Goal: Transaction & Acquisition: Subscribe to service/newsletter

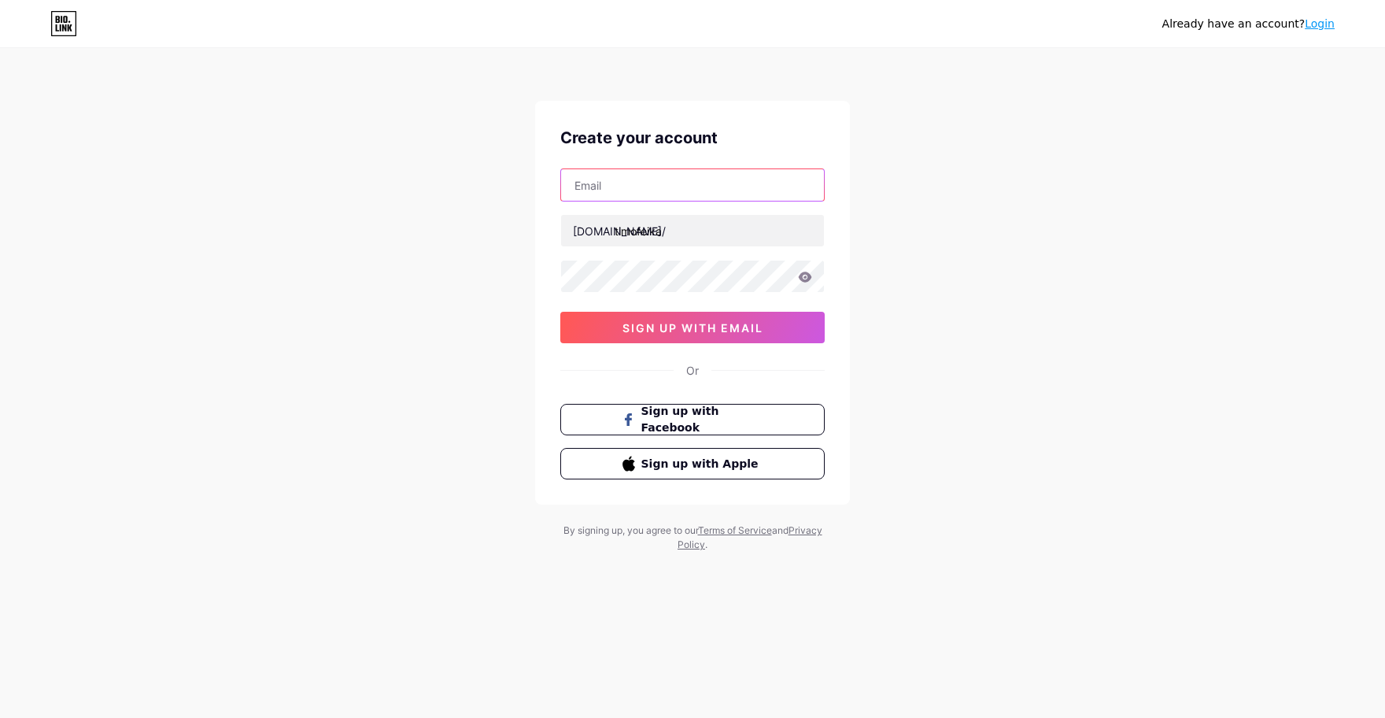
click at [650, 200] on input "text" at bounding box center [692, 184] width 263 height 31
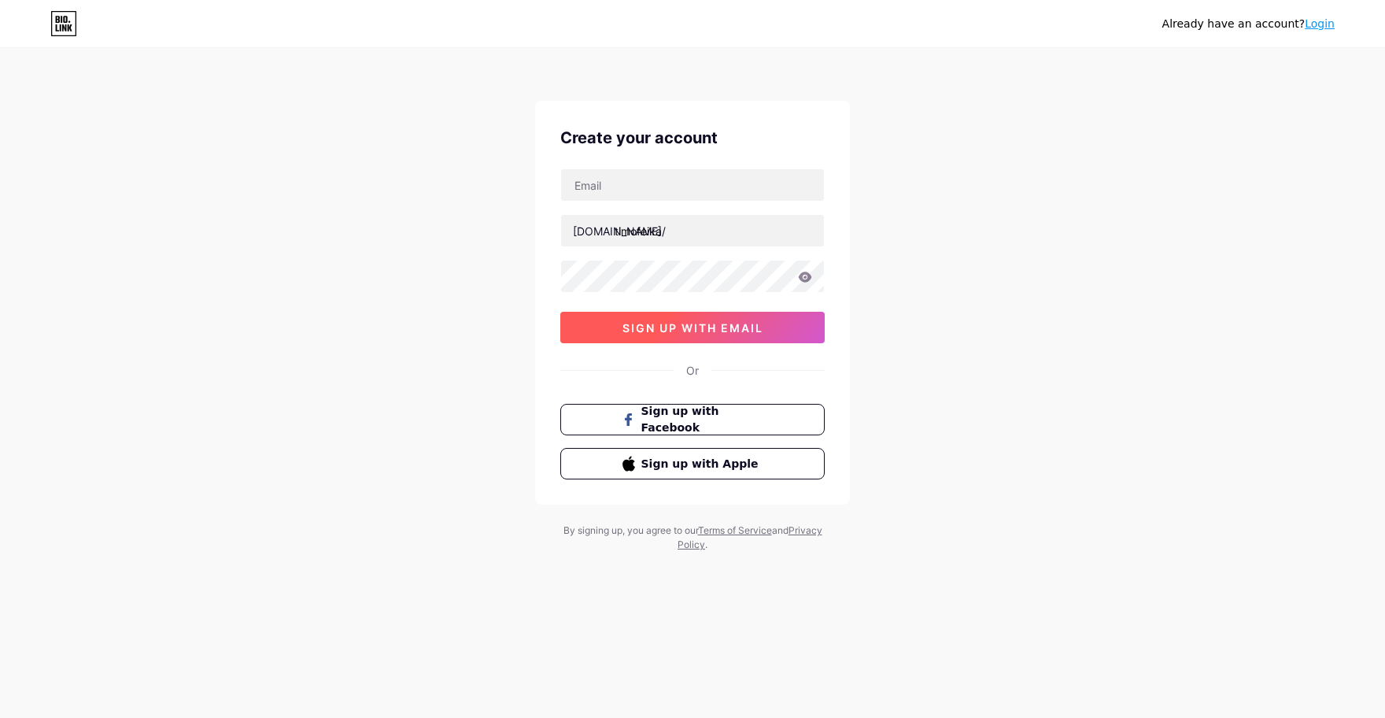
click at [755, 319] on button "sign up with email" at bounding box center [692, 327] width 264 height 31
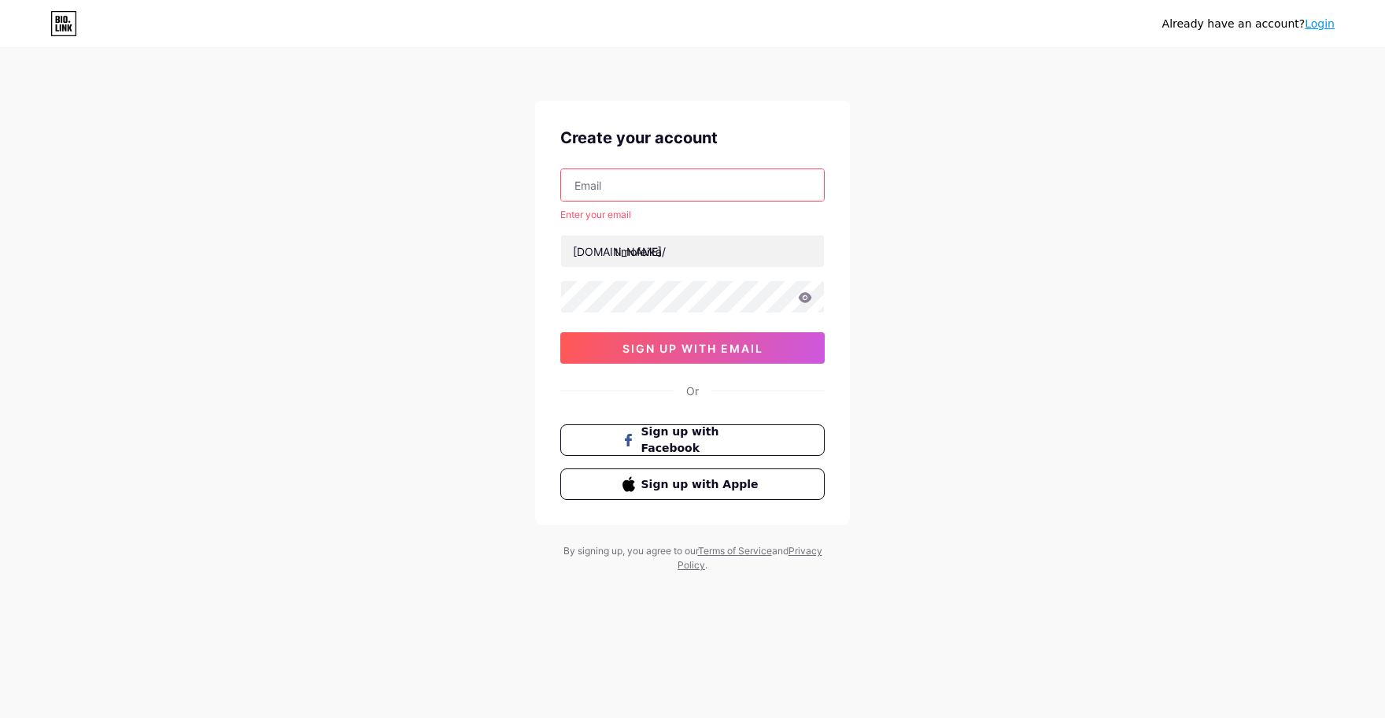
click at [659, 175] on input "text" at bounding box center [692, 184] width 263 height 31
type input "[EMAIL_ADDRESS][DOMAIN_NAME]"
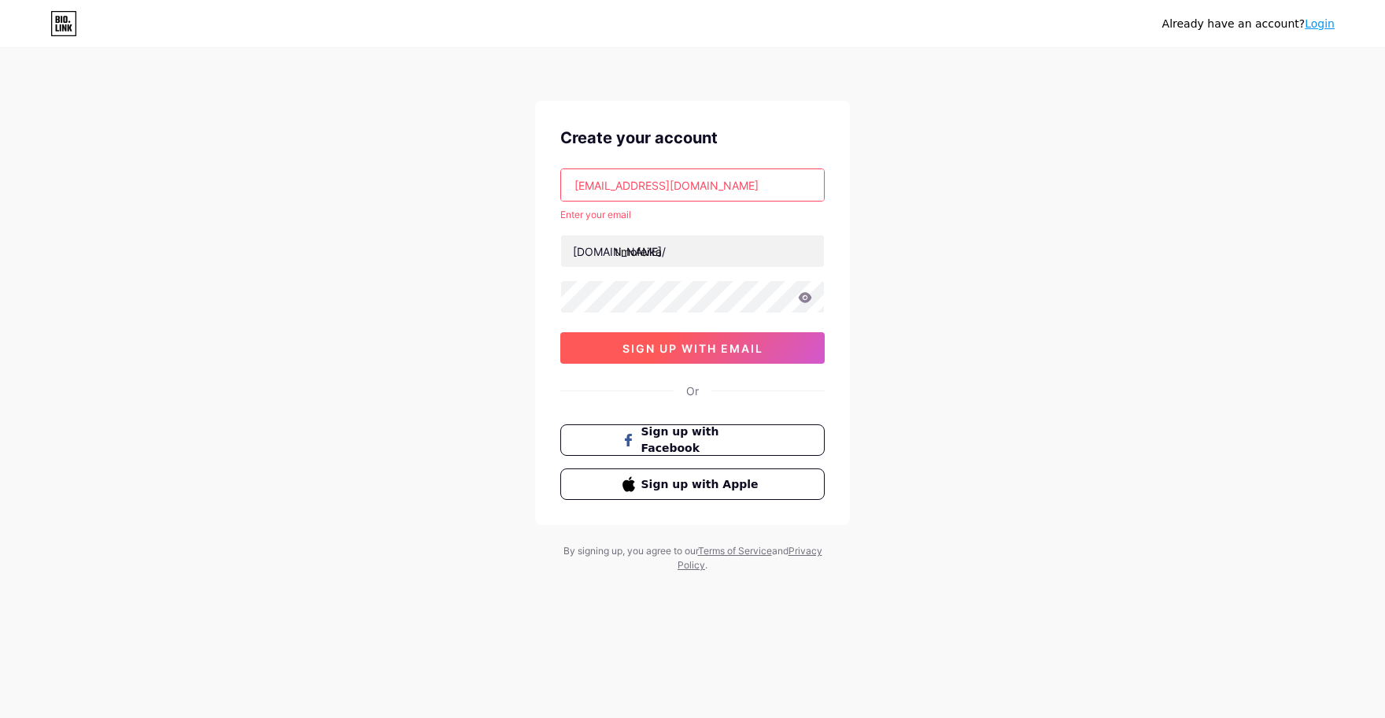
click at [725, 348] on span "sign up with email" at bounding box center [692, 347] width 141 height 13
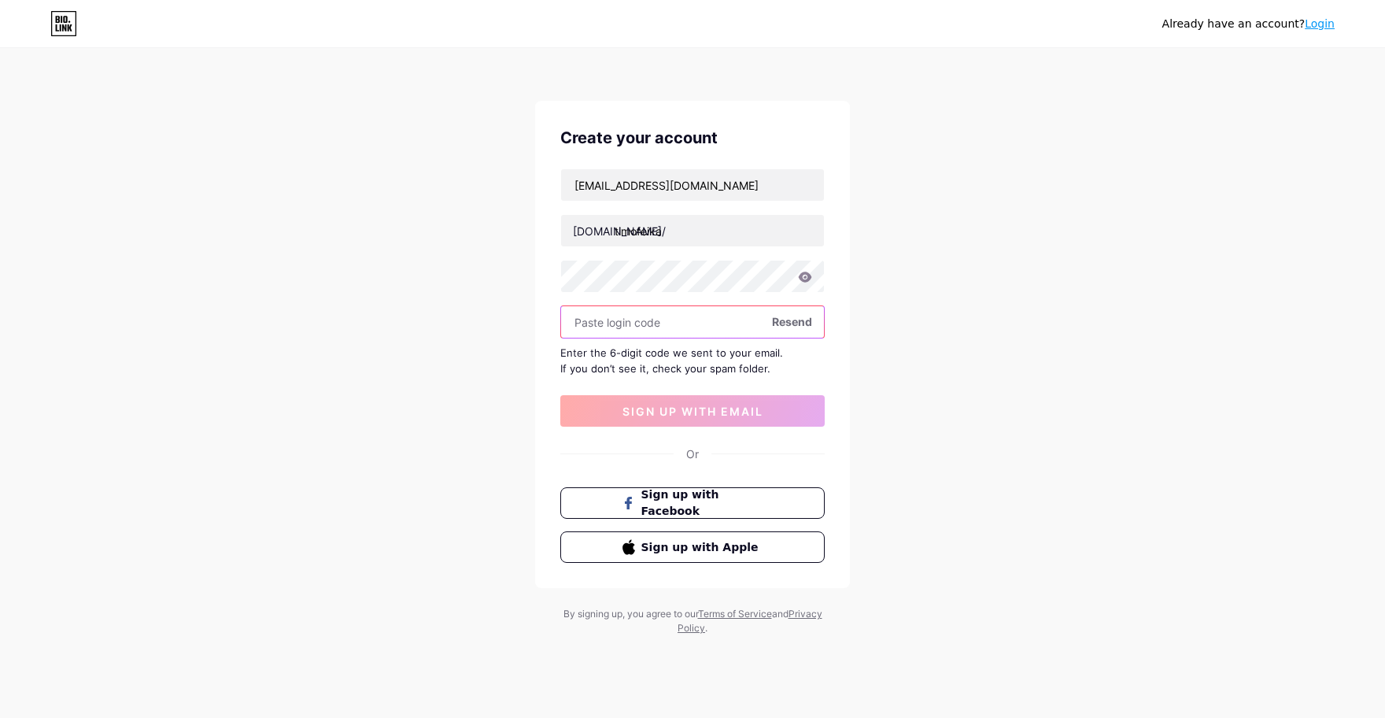
click at [720, 330] on input "text" at bounding box center [692, 321] width 263 height 31
click at [680, 335] on input "text" at bounding box center [692, 321] width 263 height 31
click at [623, 331] on input "text" at bounding box center [692, 321] width 263 height 31
click at [803, 323] on span "Resend" at bounding box center [792, 321] width 40 height 17
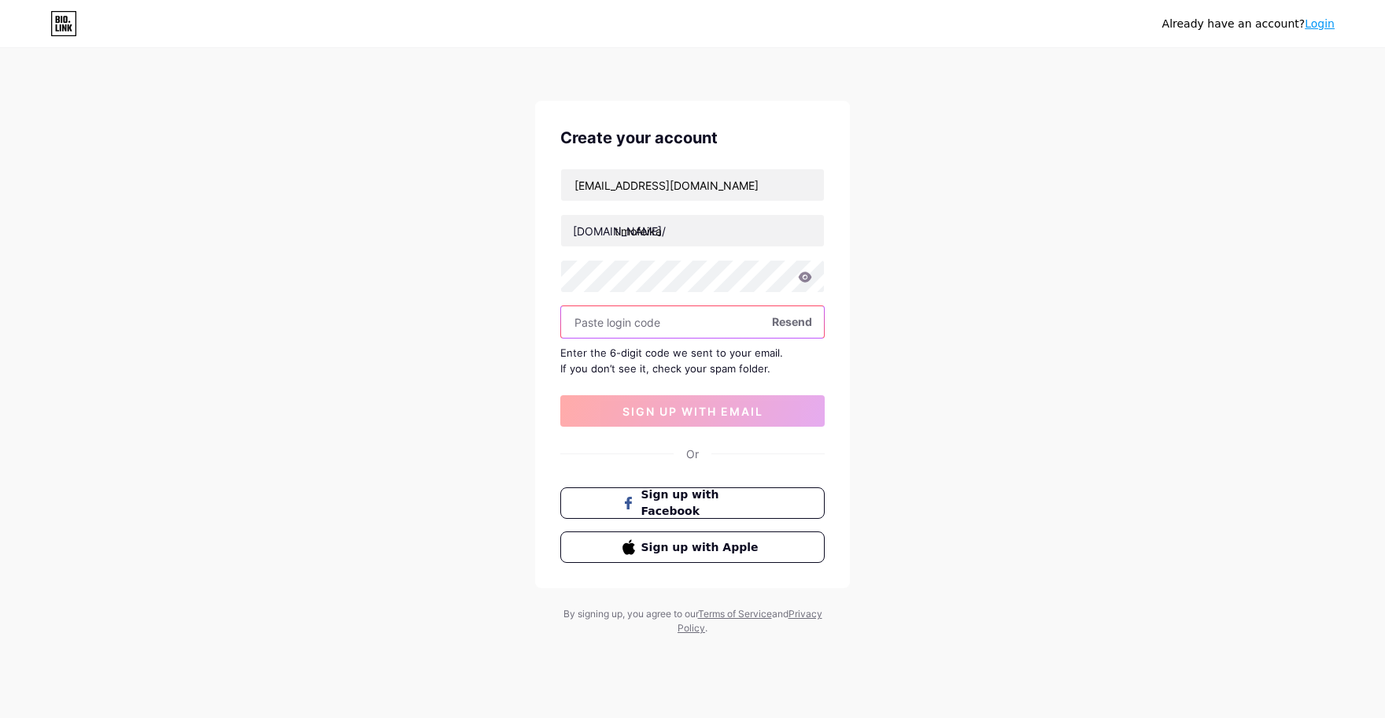
click at [718, 312] on input "text" at bounding box center [692, 321] width 263 height 31
click at [60, 28] on icon at bounding box center [61, 27] width 2 height 7
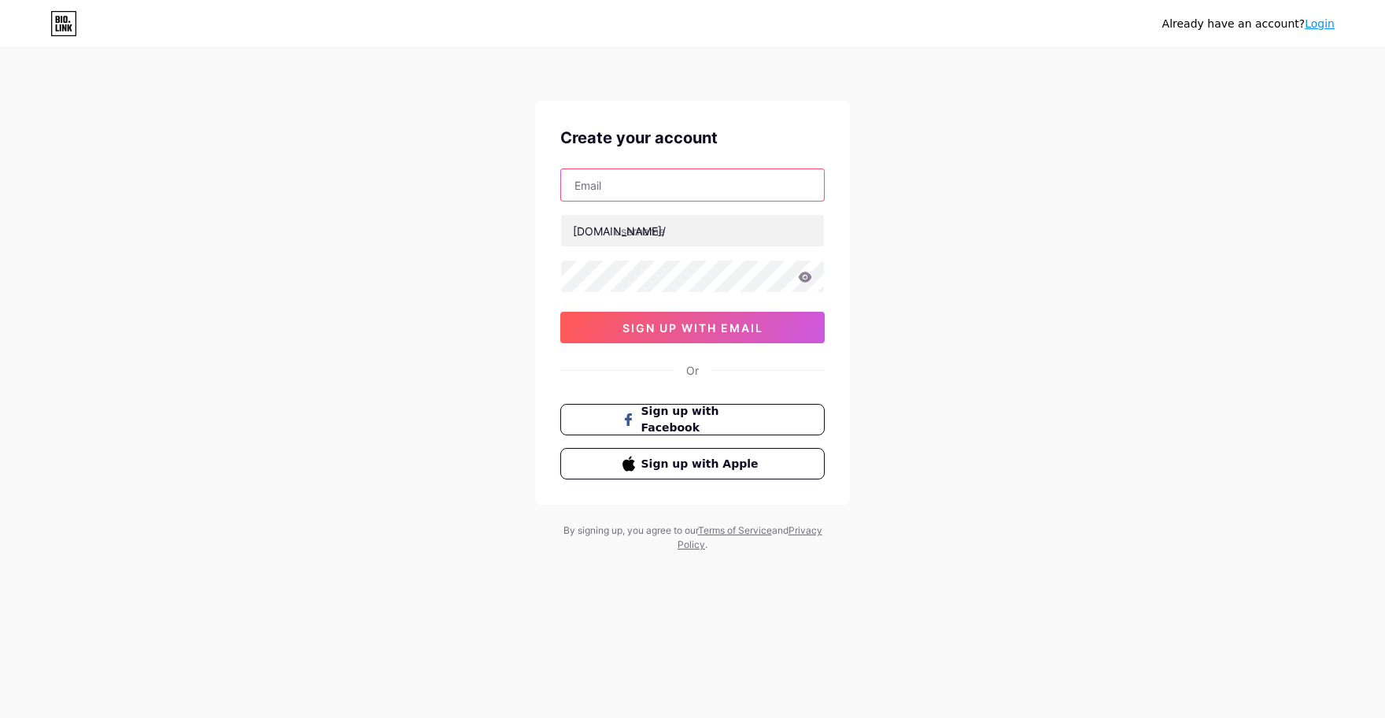
click at [625, 178] on input "text" at bounding box center [692, 184] width 263 height 31
type input "[EMAIL_ADDRESS][DOMAIN_NAME]"
click at [682, 345] on div "Create your account mefedron4567@gmail.com bio.link/ sign up with email Or Sign…" at bounding box center [692, 303] width 315 height 404
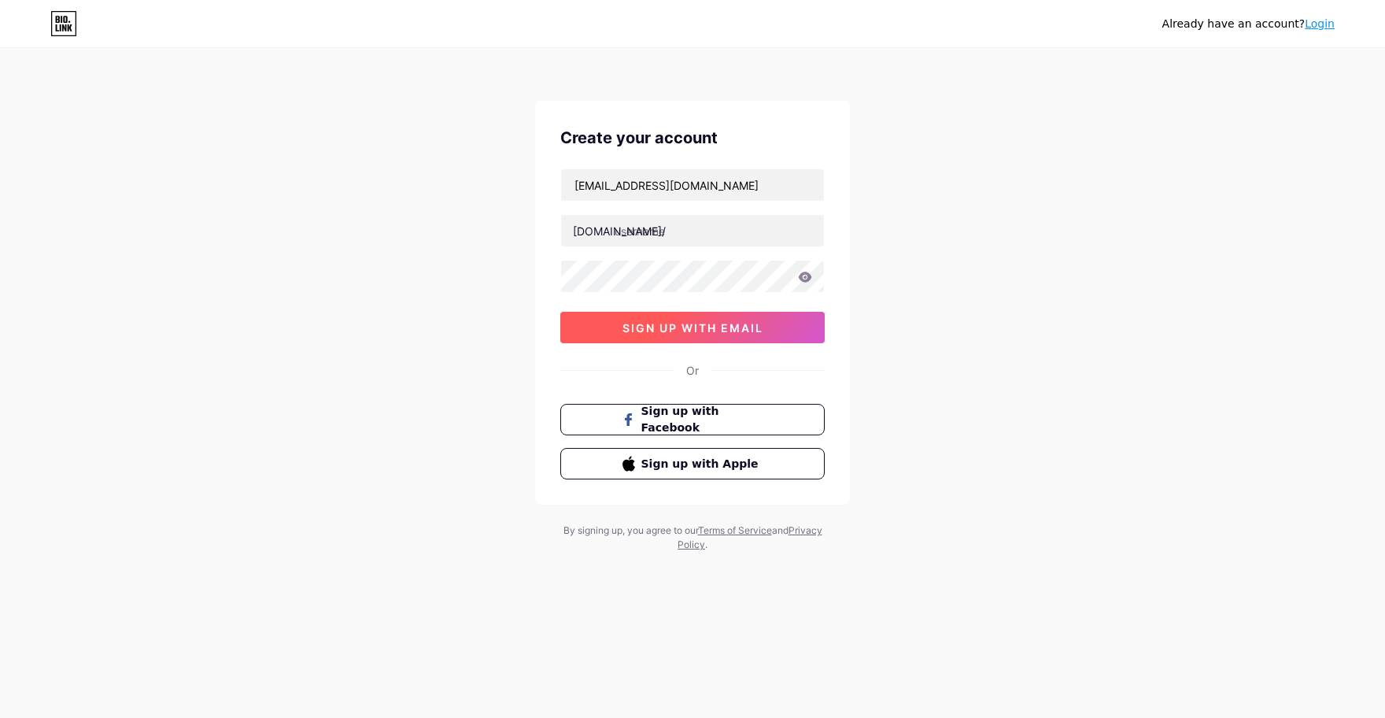
click at [667, 332] on span "sign up with email" at bounding box center [692, 327] width 141 height 13
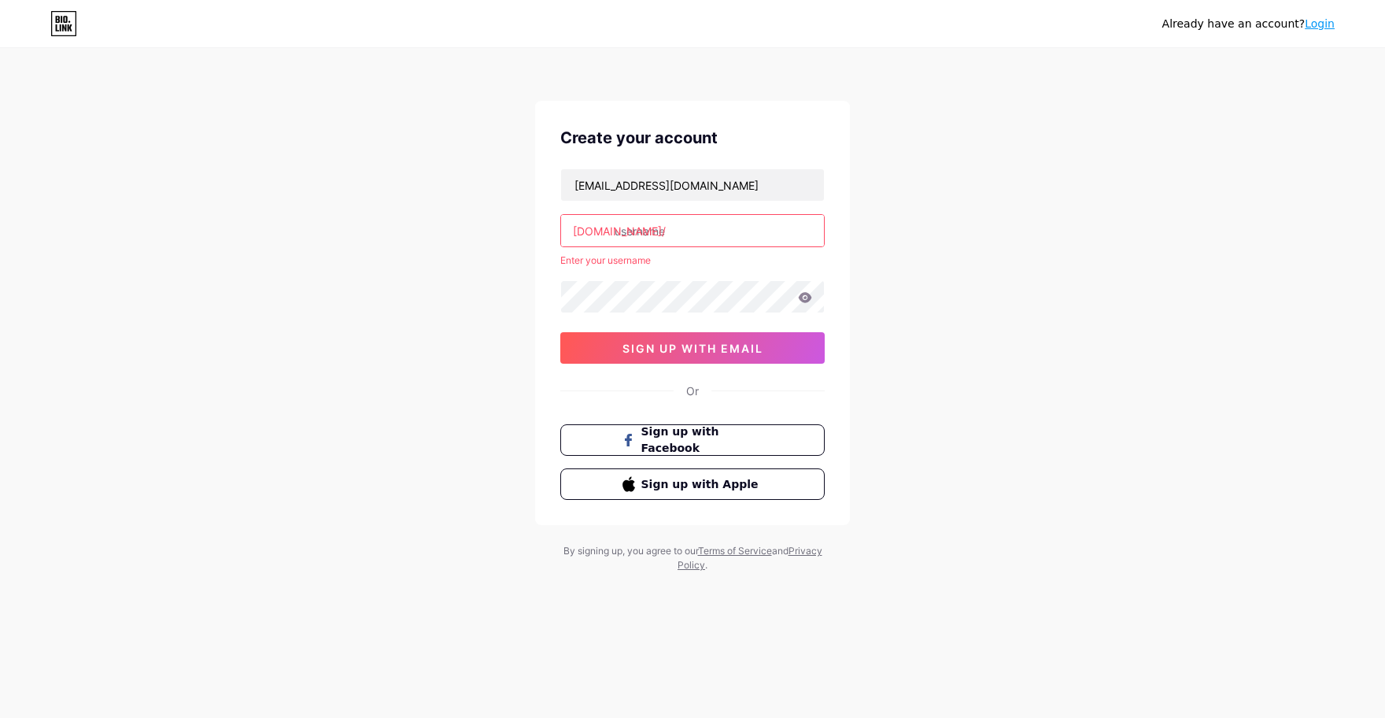
click at [657, 231] on input "text" at bounding box center [692, 230] width 263 height 31
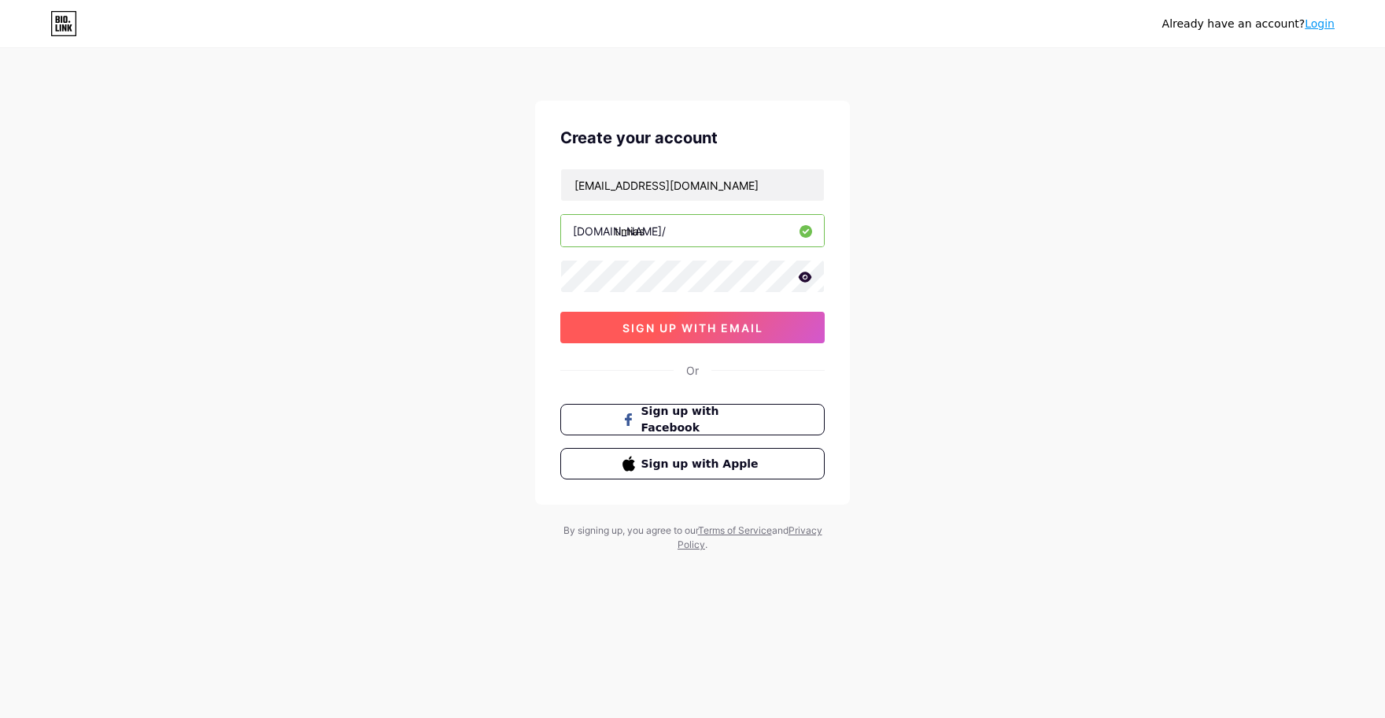
type input "timias"
click at [731, 316] on button "sign up with email" at bounding box center [692, 327] width 264 height 31
click at [744, 332] on span "sign up with email" at bounding box center [692, 327] width 141 height 13
